Goal: Task Accomplishment & Management: Use online tool/utility

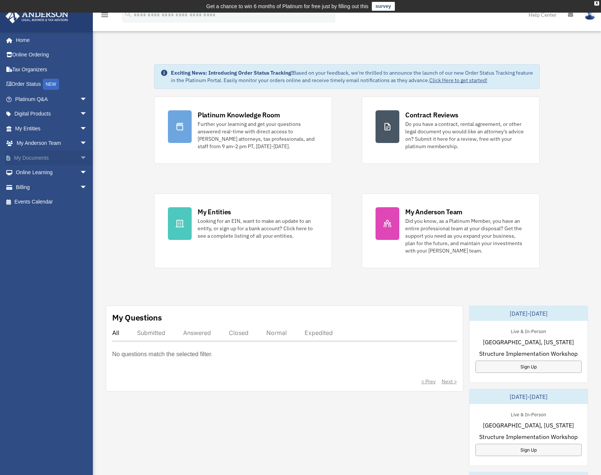
click at [80, 157] on span "arrow_drop_down" at bounding box center [87, 157] width 15 height 15
click at [29, 169] on link "Box" at bounding box center [54, 172] width 88 height 15
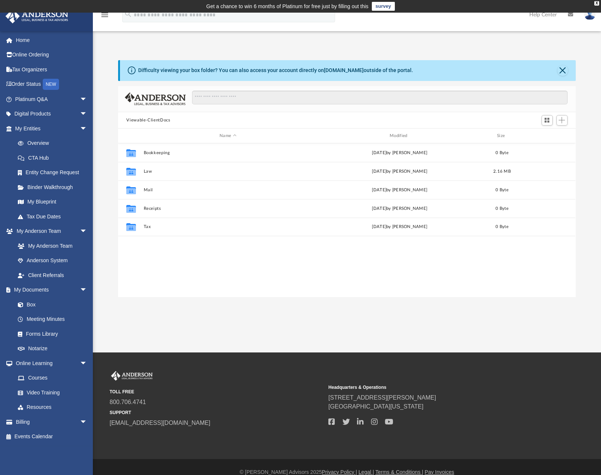
scroll to position [163, 452]
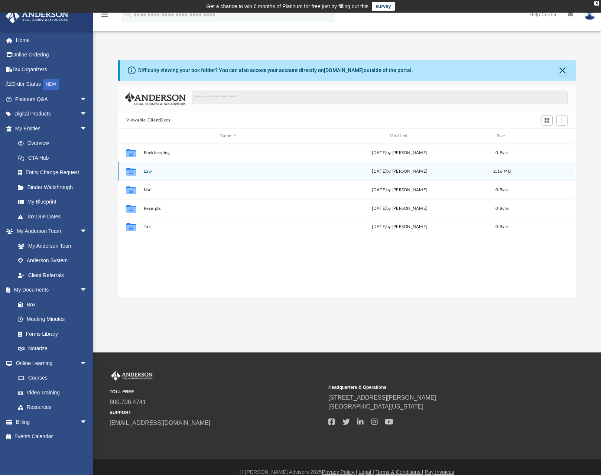
click at [132, 173] on icon "grid" at bounding box center [131, 172] width 10 height 8
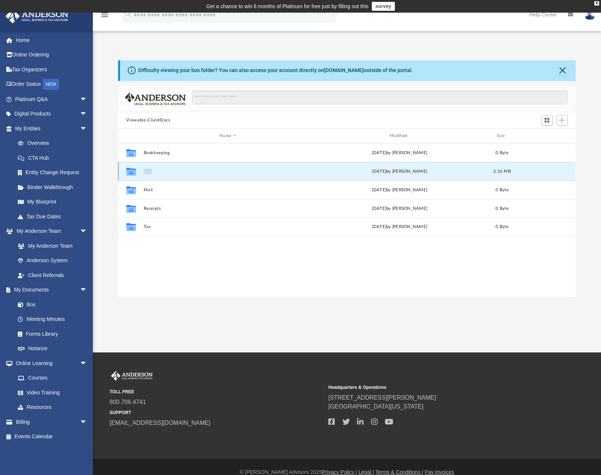
click at [132, 173] on icon "grid" at bounding box center [131, 172] width 10 height 8
click at [148, 171] on button "Law" at bounding box center [228, 171] width 169 height 5
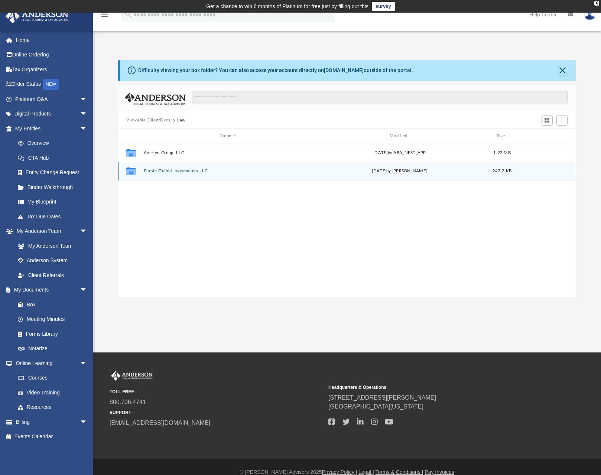
click at [173, 172] on button "Purple Orchid Investments LLC" at bounding box center [228, 171] width 169 height 5
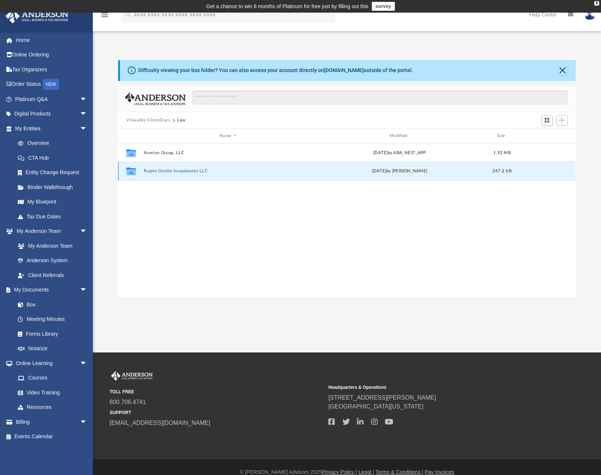
click at [173, 172] on button "Purple Orchid Investments LLC" at bounding box center [228, 171] width 169 height 5
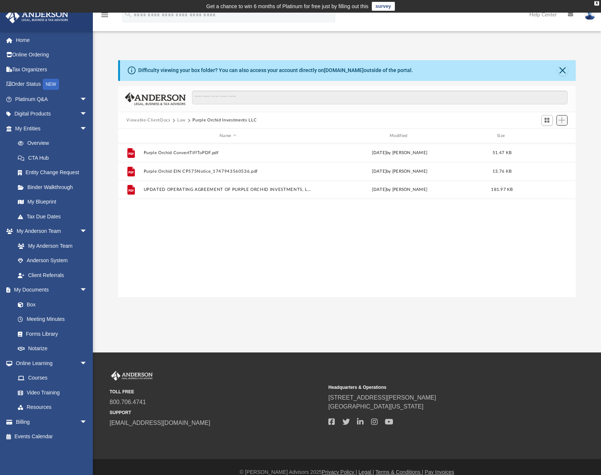
click at [562, 122] on span "Add" at bounding box center [561, 120] width 6 height 6
click at [547, 137] on li "Upload" at bounding box center [552, 135] width 24 height 8
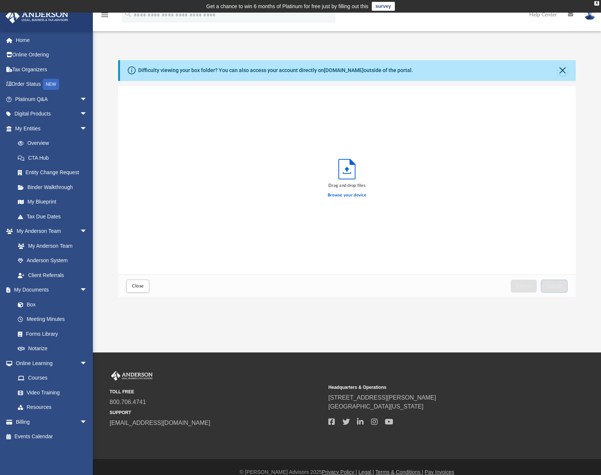
scroll to position [183, 452]
click at [554, 285] on span "Upload" at bounding box center [554, 286] width 16 height 4
click at [137, 286] on span "Close" at bounding box center [138, 286] width 12 height 4
